Goal: Information Seeking & Learning: Learn about a topic

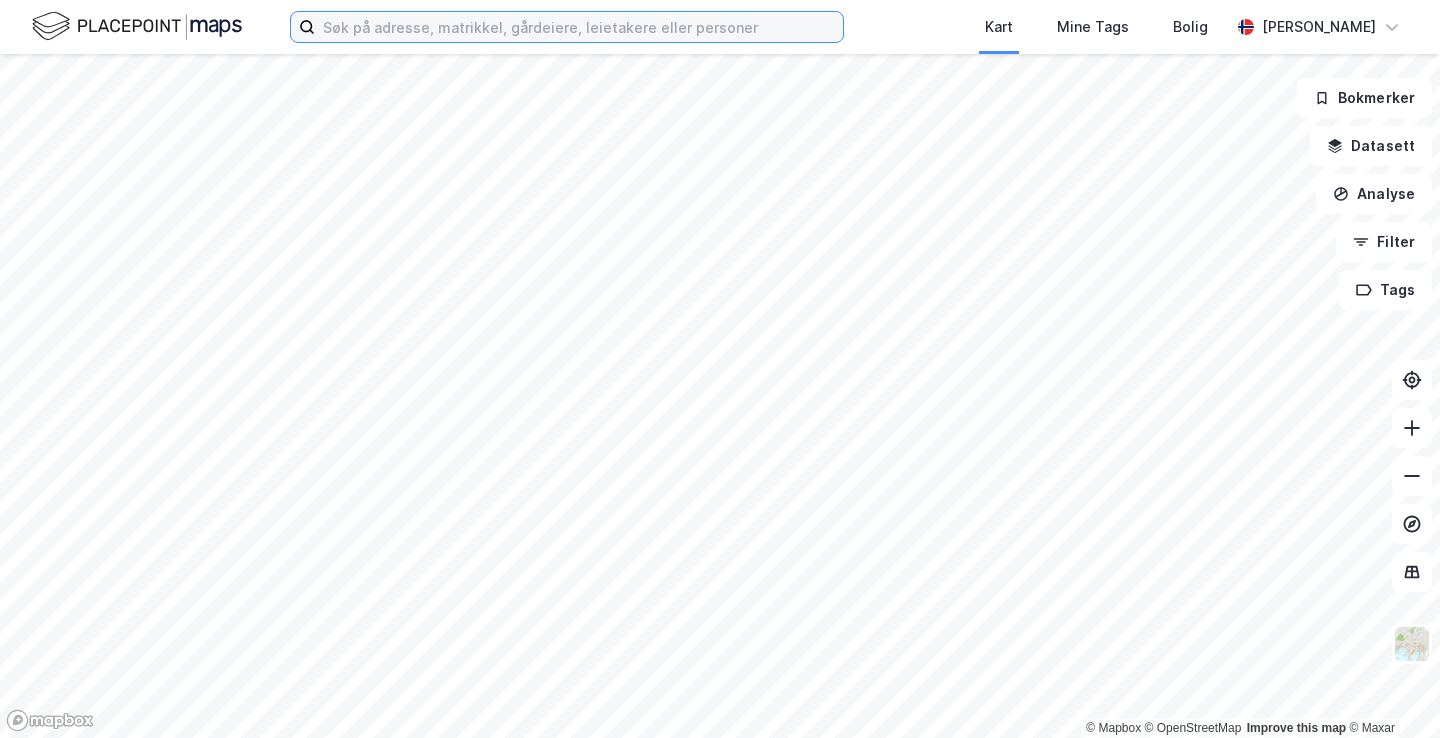
click at [463, 40] on input at bounding box center [579, 27] width 528 height 30
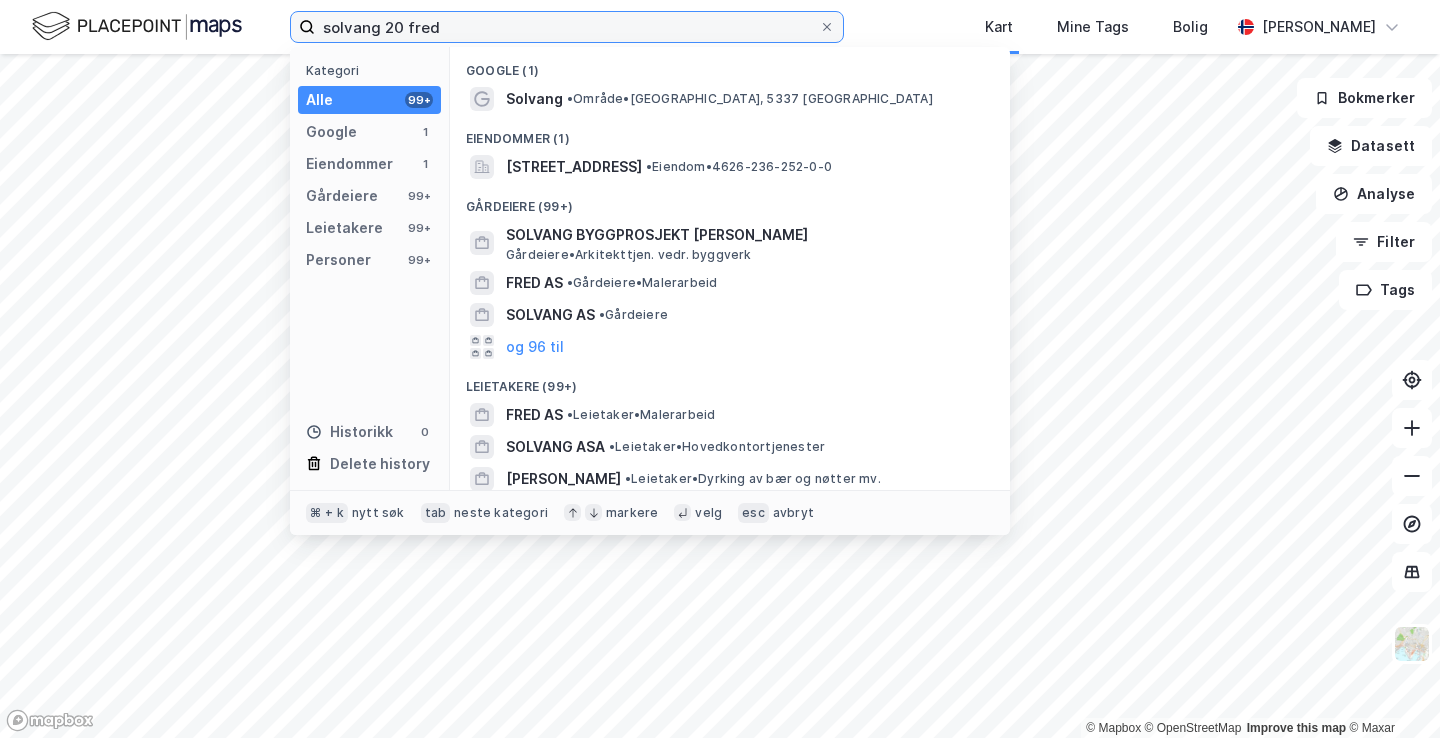
click at [376, 31] on input "solvang 20 fred" at bounding box center [567, 27] width 504 height 30
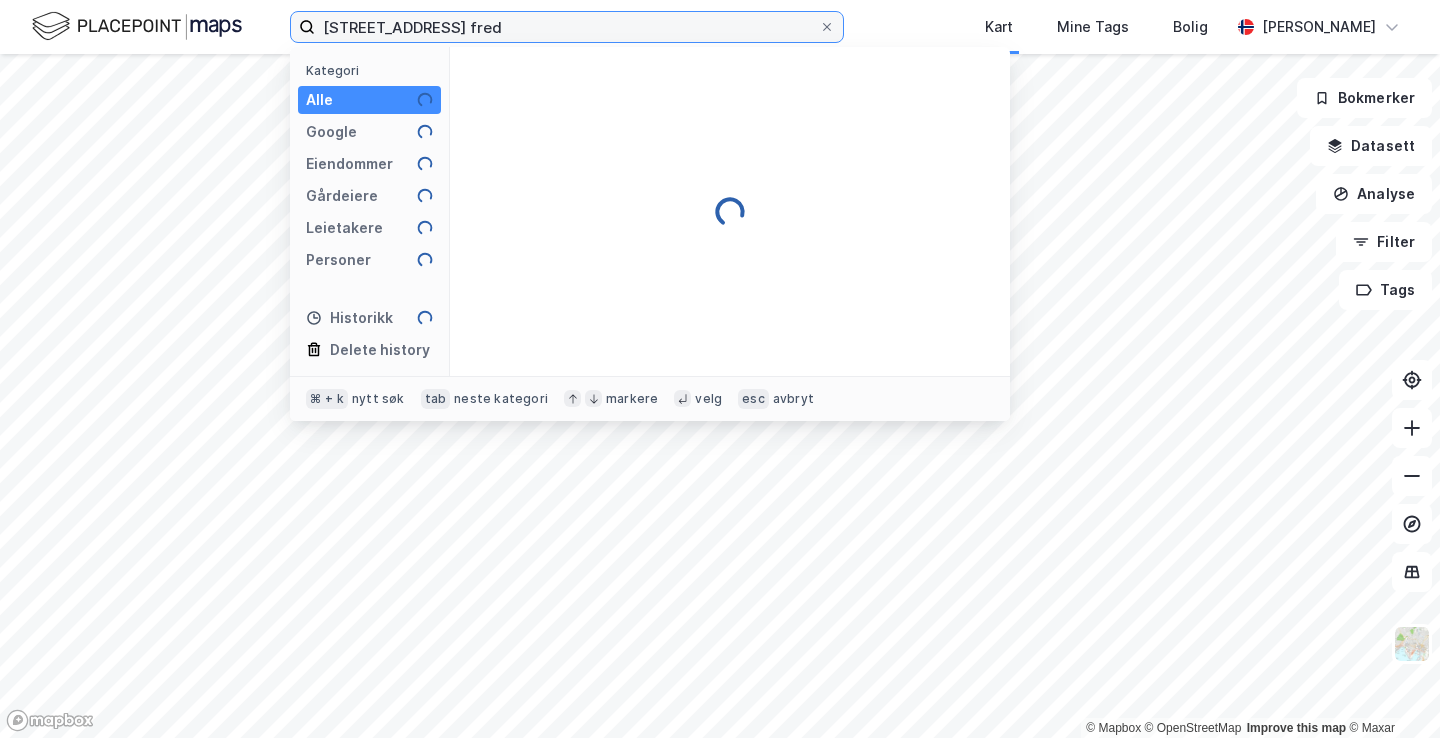
click at [477, 29] on input "[STREET_ADDRESS] fred" at bounding box center [567, 27] width 504 height 30
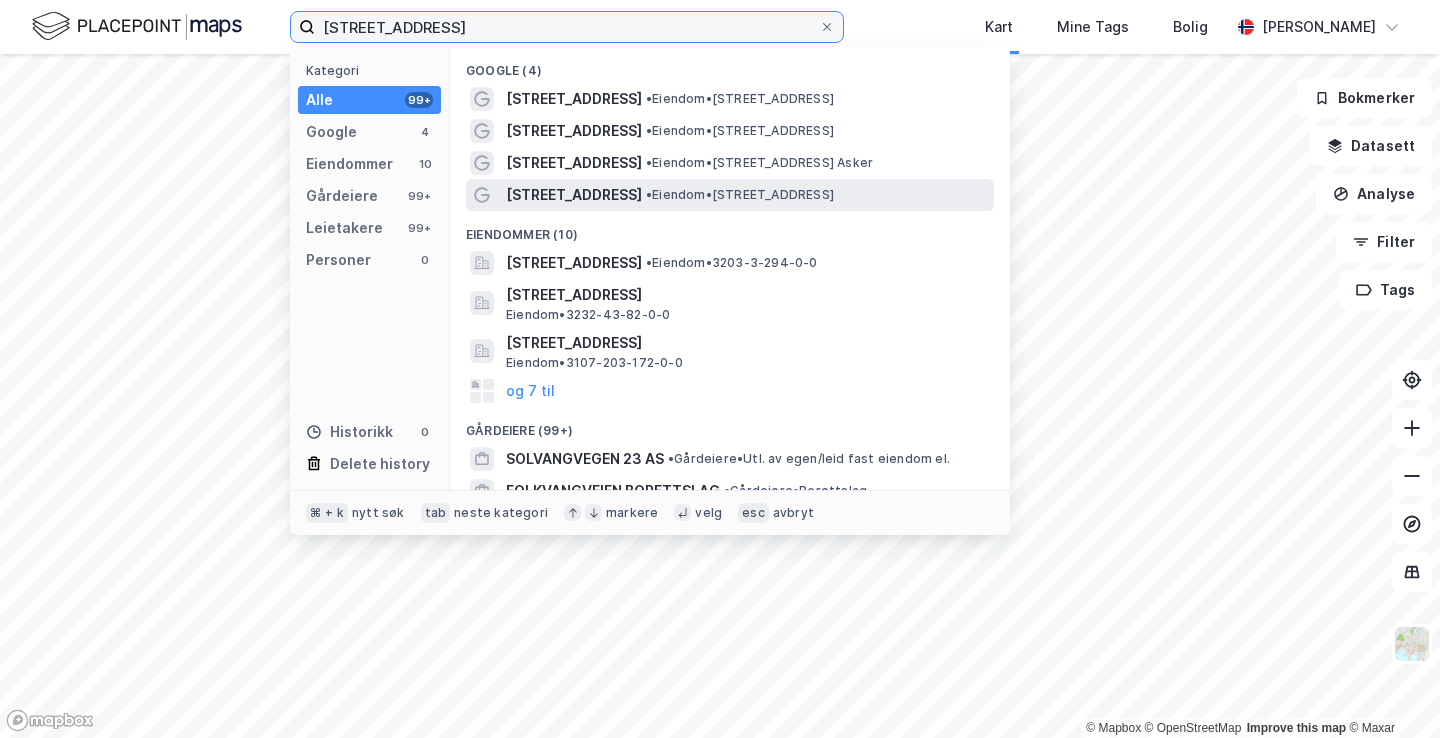
type input "[STREET_ADDRESS]"
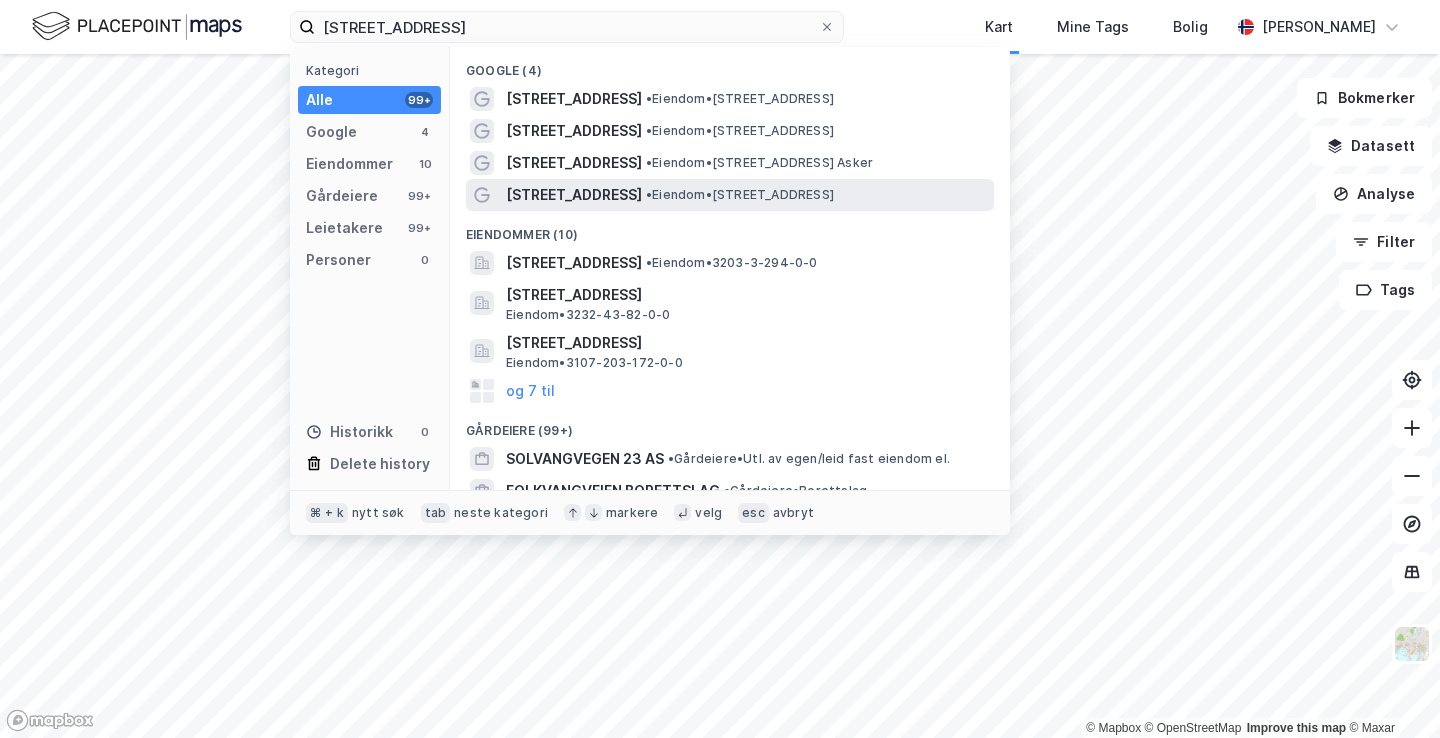
click at [646, 191] on span "• Eiendom • [STREET_ADDRESS]" at bounding box center [740, 195] width 188 height 16
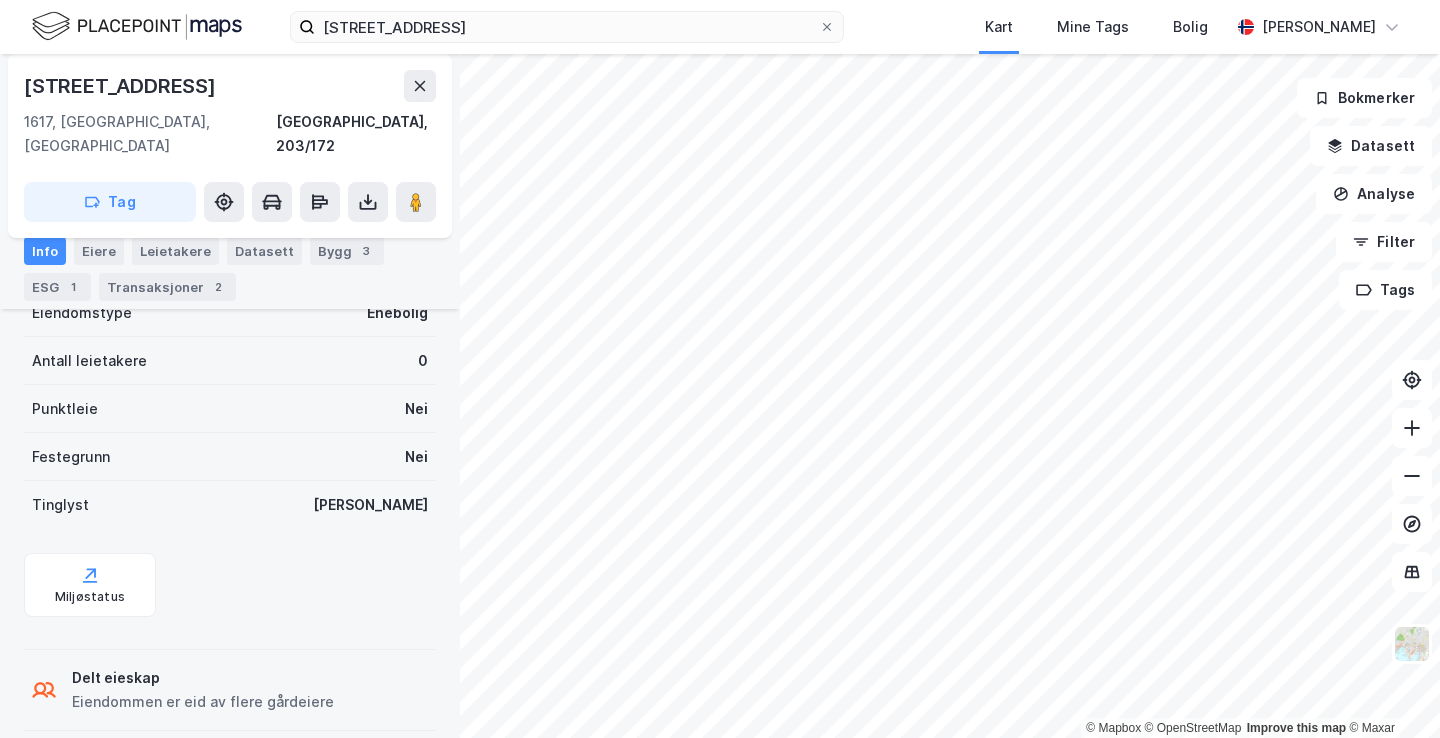
scroll to position [105, 0]
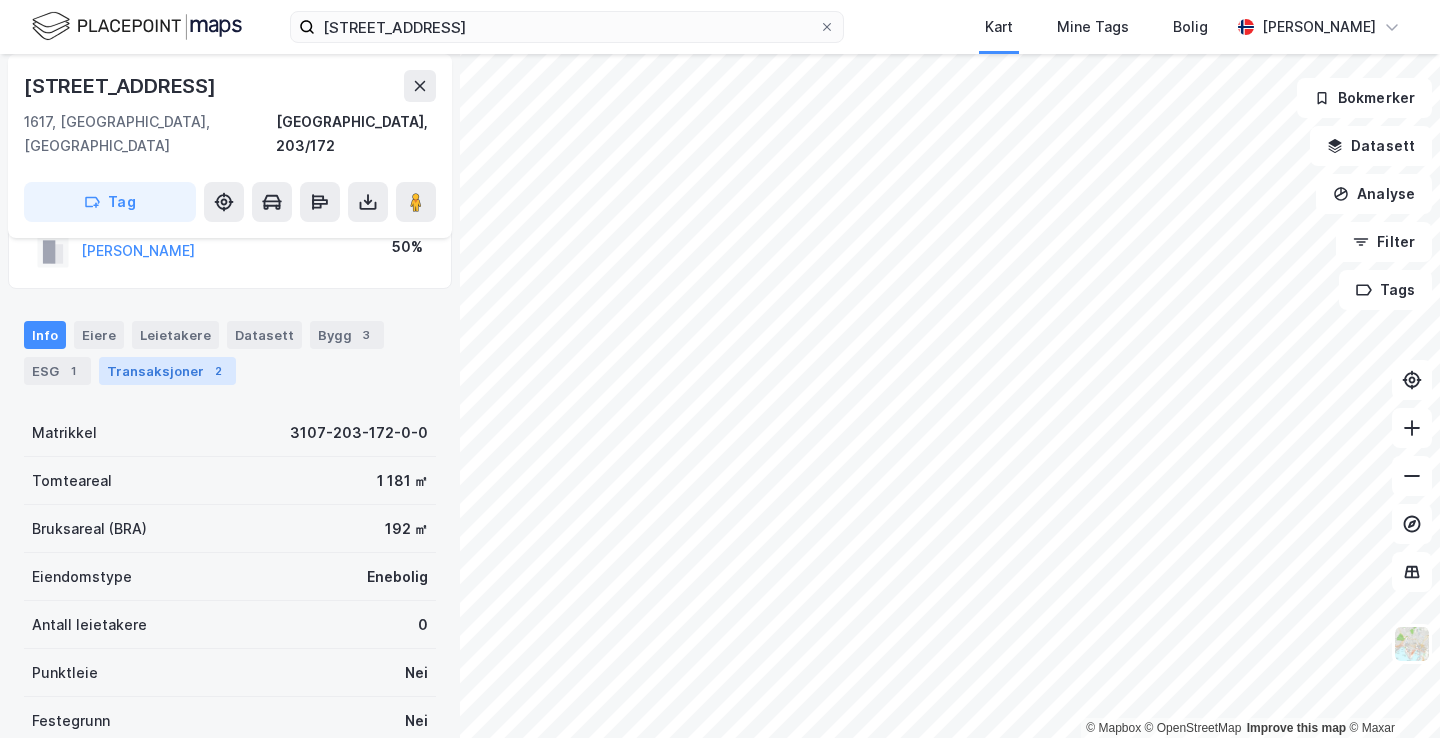
click at [186, 357] on div "Transaksjoner 2" at bounding box center [167, 371] width 137 height 28
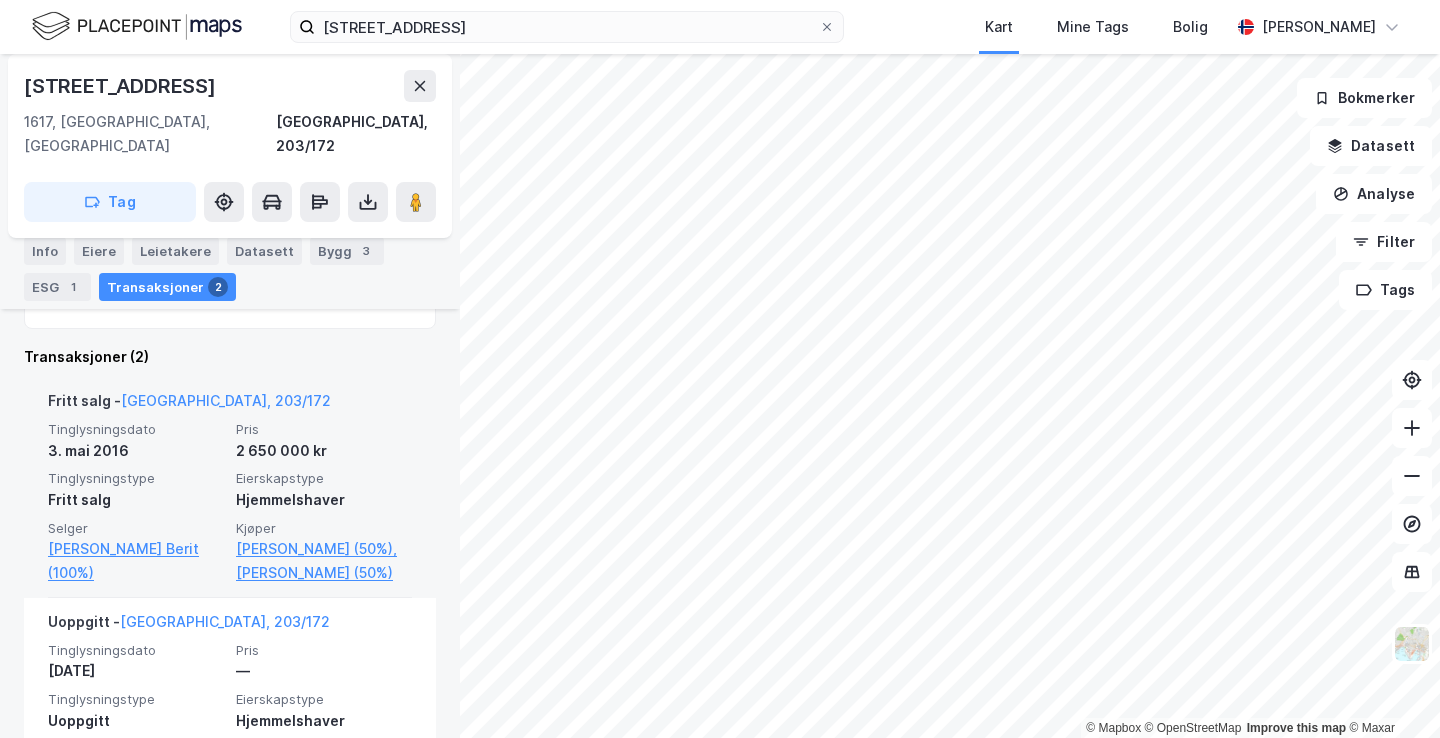
scroll to position [486, 0]
